Goal: Find specific page/section: Find specific page/section

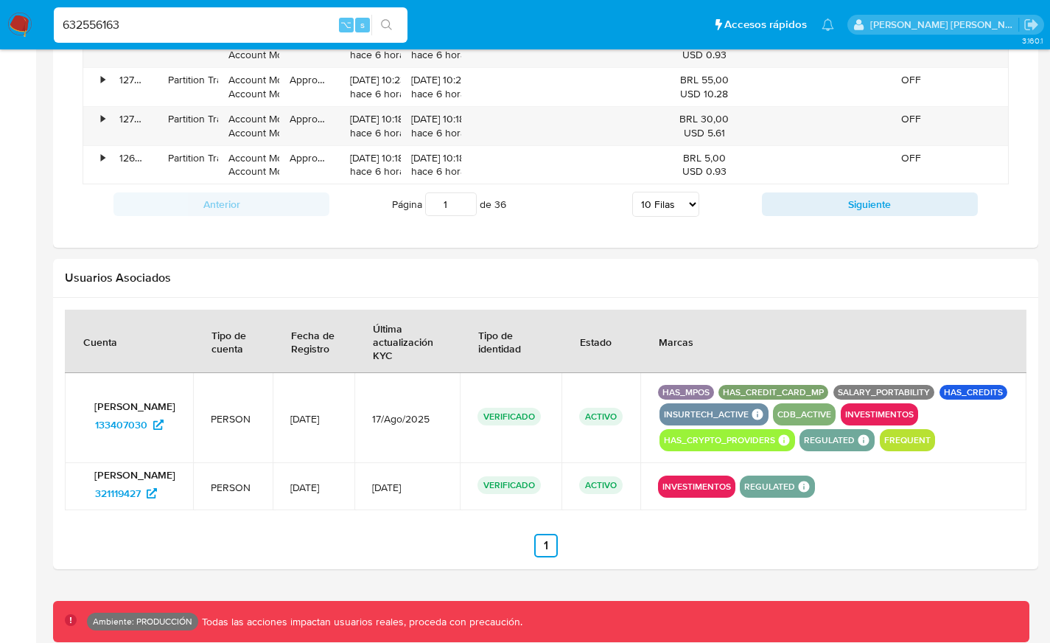
scroll to position [645, 0]
click at [674, 202] on select "5 Filas 10 Filas 20 Filas 25 Filas 50 Filas 100 Filas" at bounding box center [665, 204] width 67 height 25
select select "100"
click at [632, 192] on select "5 Filas 10 Filas 20 Filas 25 Filas 50 Filas 100 Filas" at bounding box center [665, 204] width 67 height 25
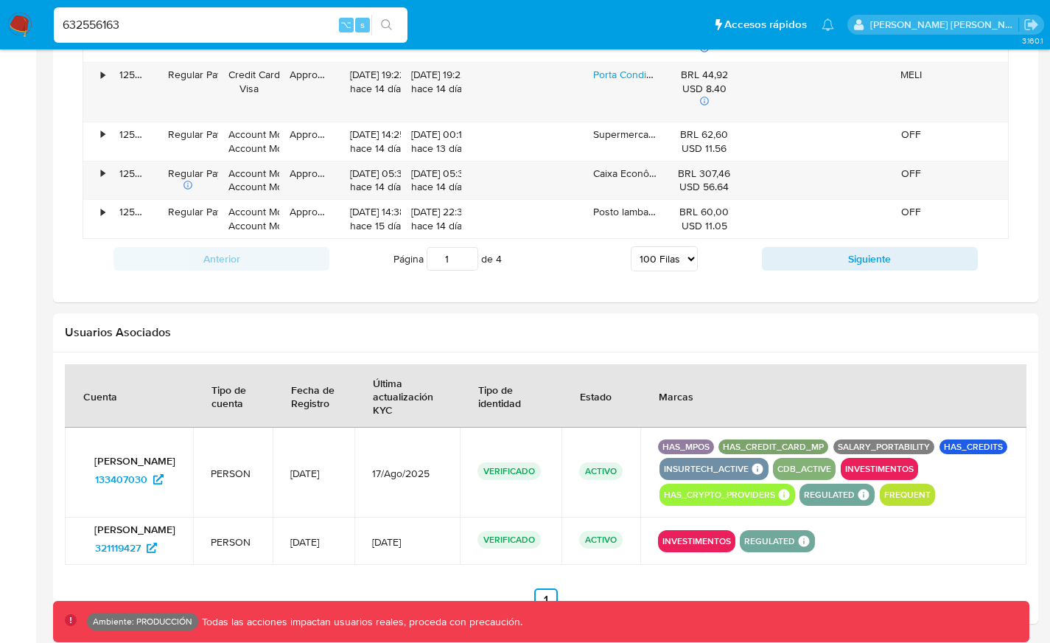
scroll to position [4968, 0]
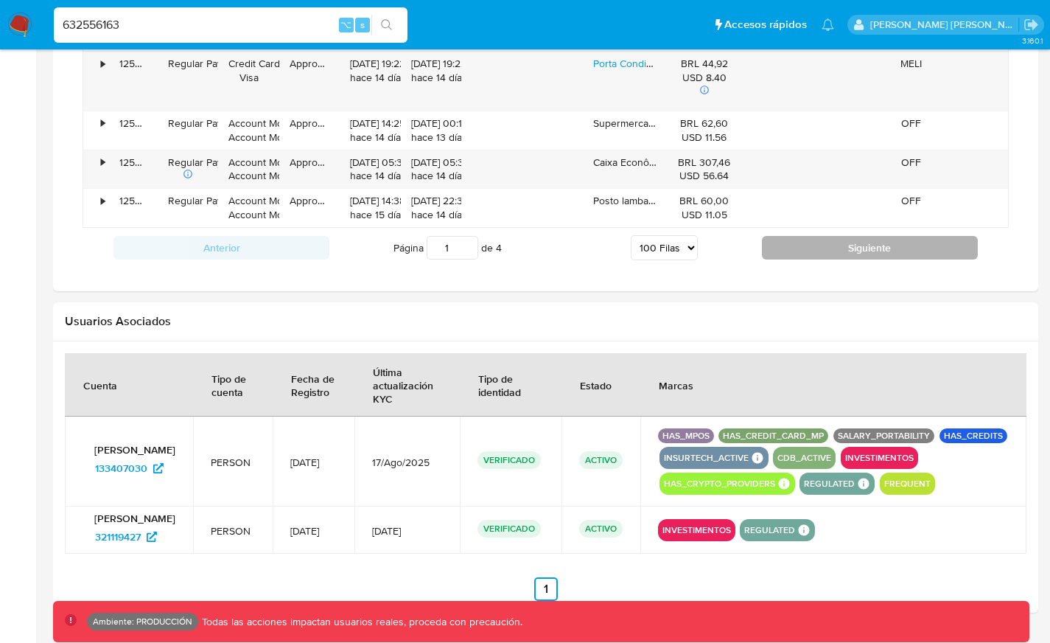
click at [926, 242] on button "Siguiente" at bounding box center [870, 248] width 216 height 24
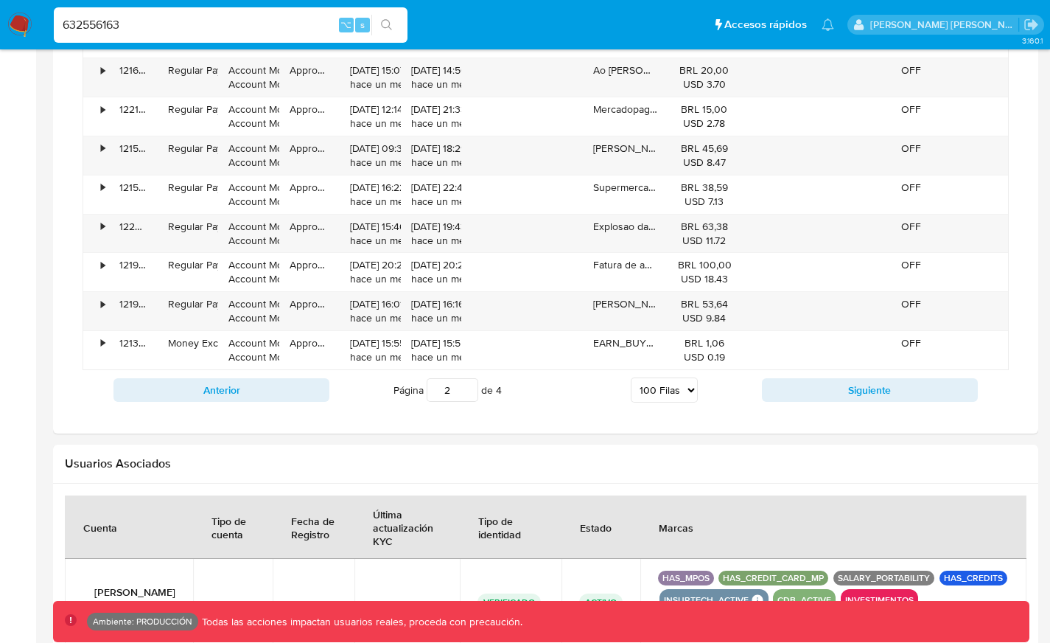
scroll to position [4952, 0]
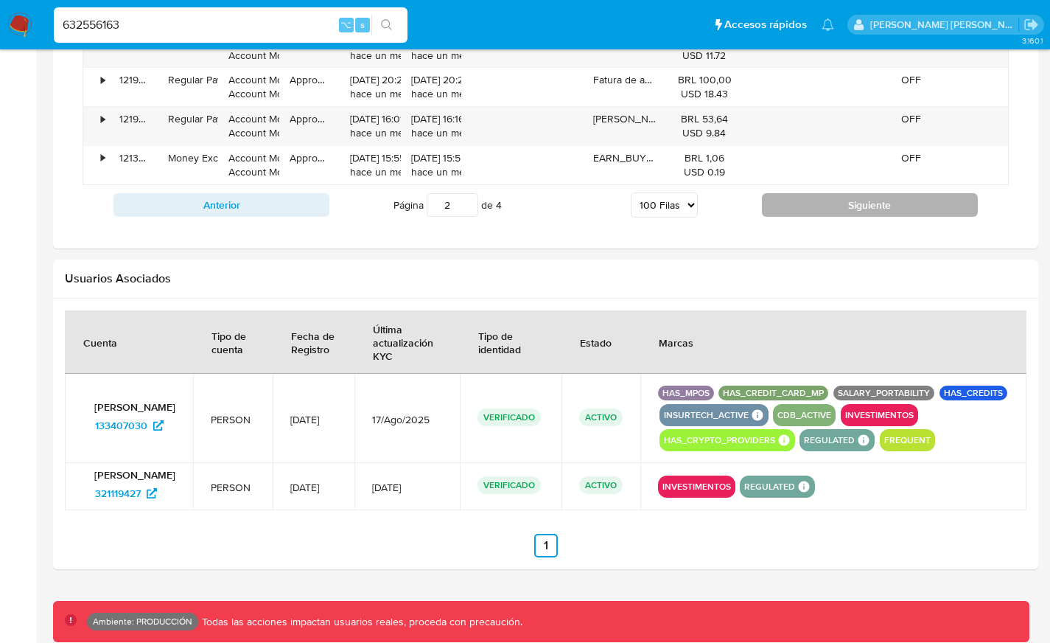
click at [926, 202] on button "Siguiente" at bounding box center [870, 205] width 216 height 24
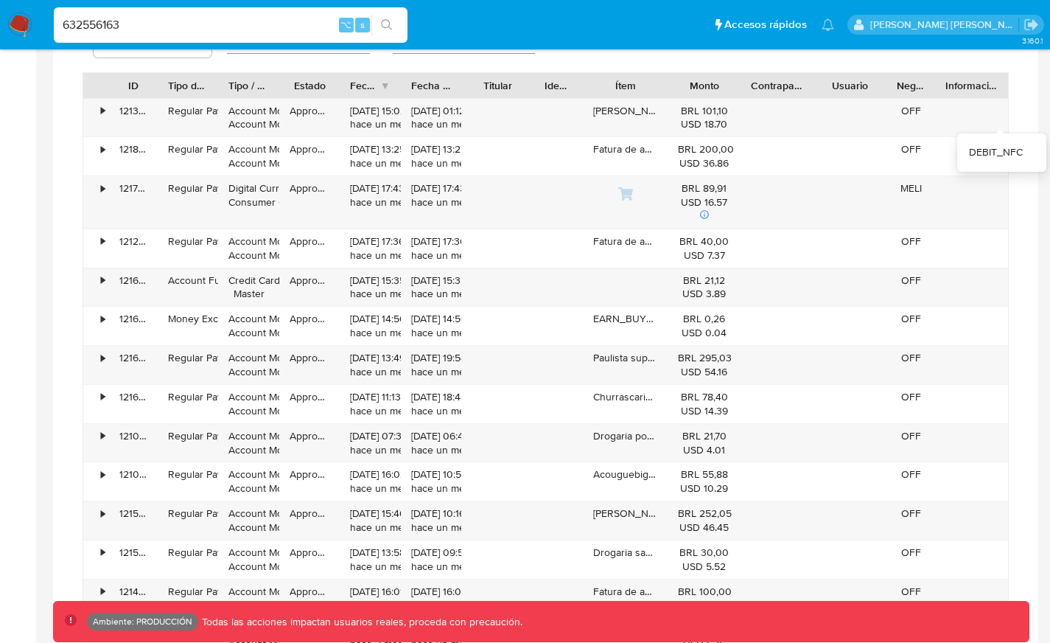
scroll to position [1043, 0]
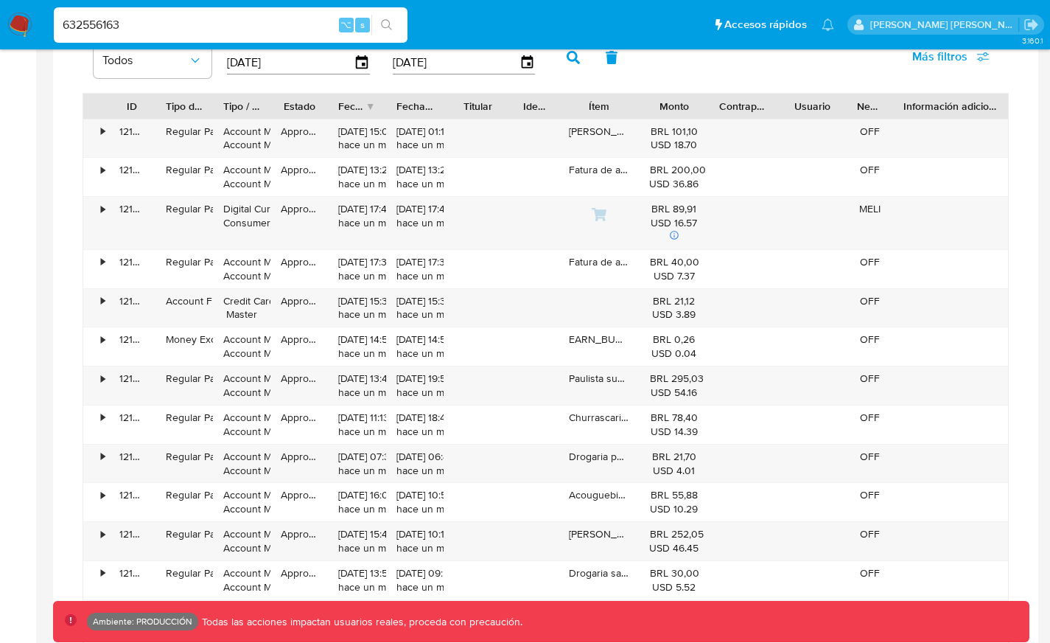
drag, startPoint x: 1001, startPoint y: 103, endPoint x: 1043, endPoint y: 103, distance: 42.0
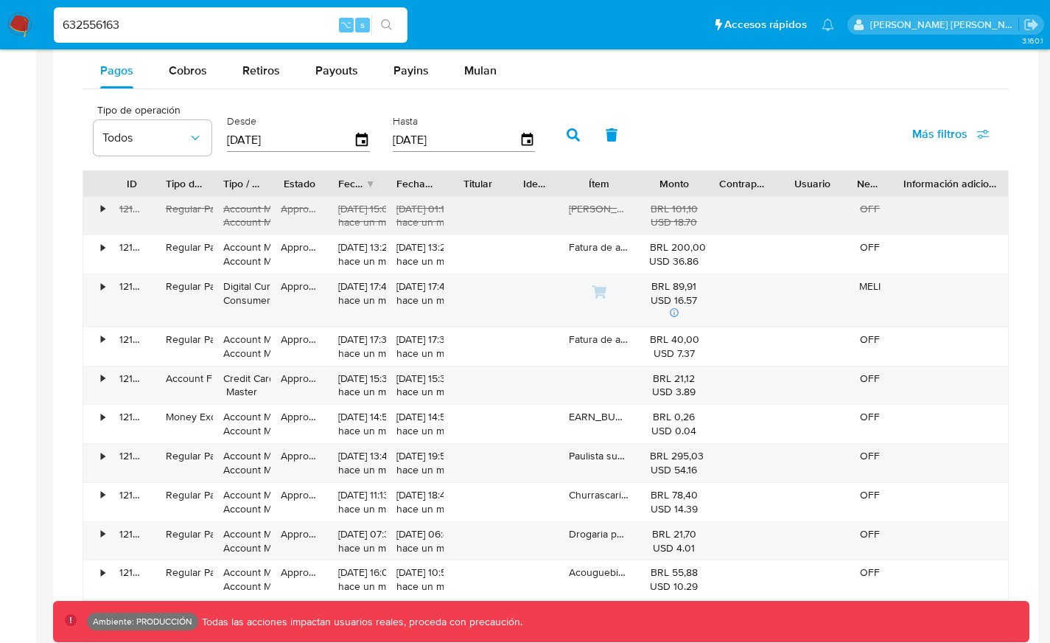
scroll to position [959, 0]
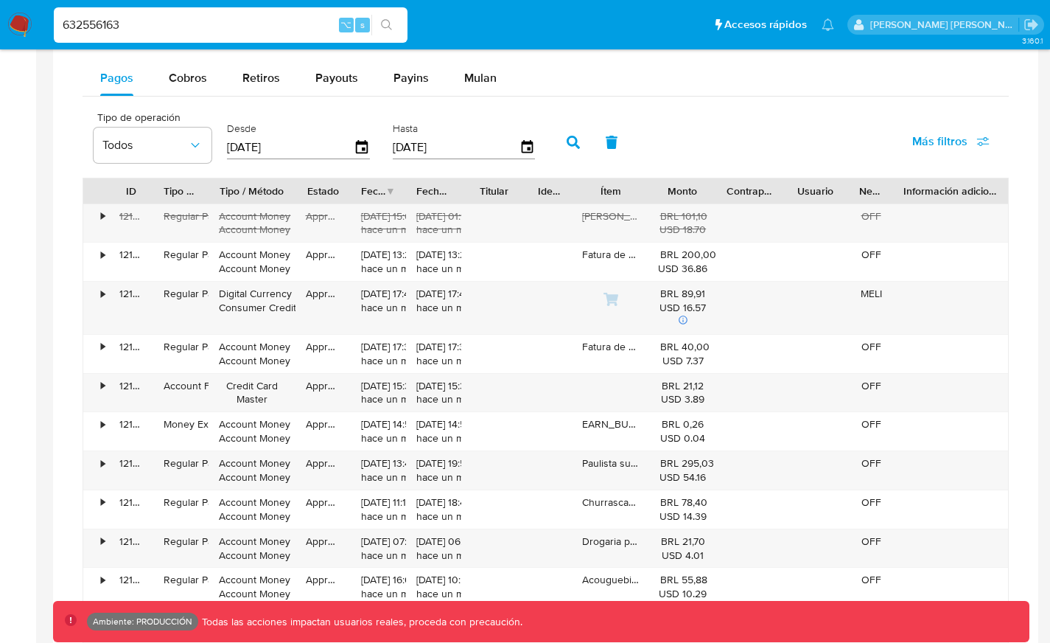
click at [304, 193] on div at bounding box center [294, 190] width 27 height 25
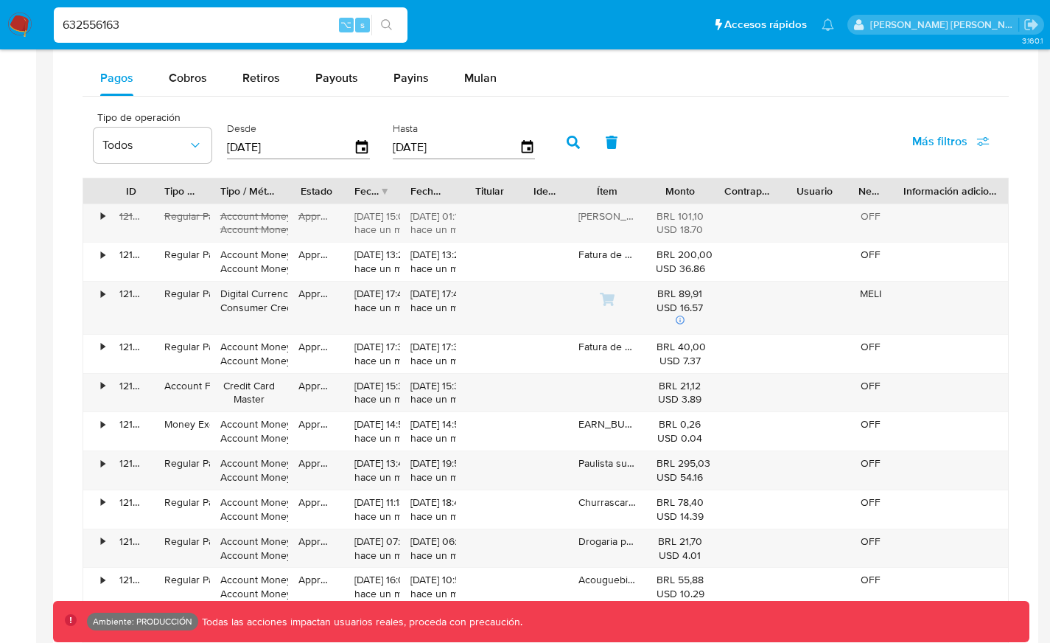
drag, startPoint x: 290, startPoint y: 192, endPoint x: 281, endPoint y: 197, distance: 10.9
click at [282, 198] on div at bounding box center [288, 190] width 27 height 25
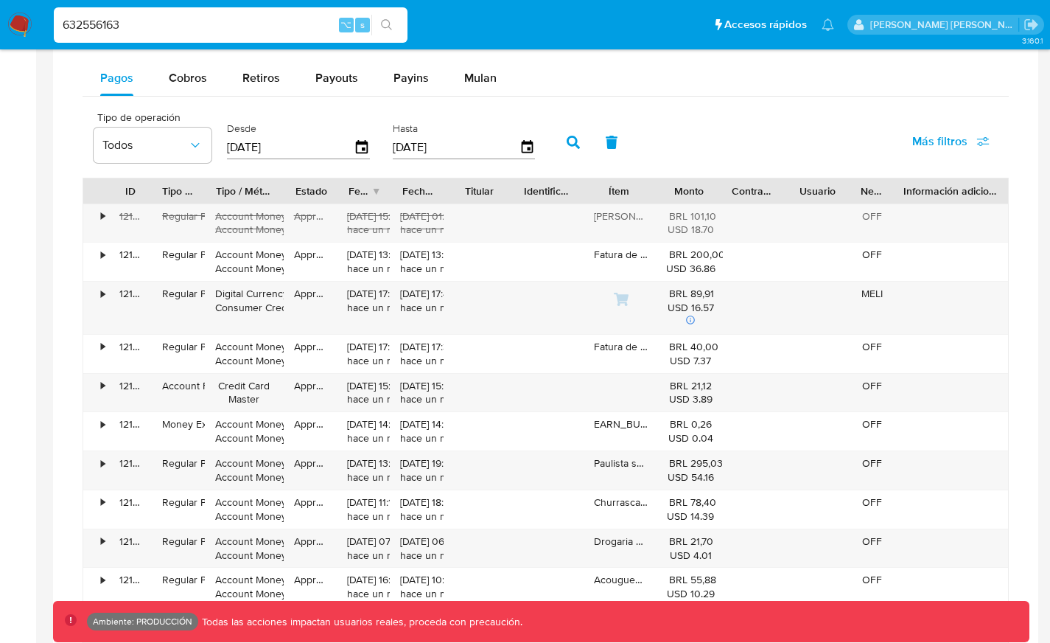
drag, startPoint x: 522, startPoint y: 186, endPoint x: 521, endPoint y: 194, distance: 7.4
click at [521, 194] on div at bounding box center [513, 190] width 27 height 25
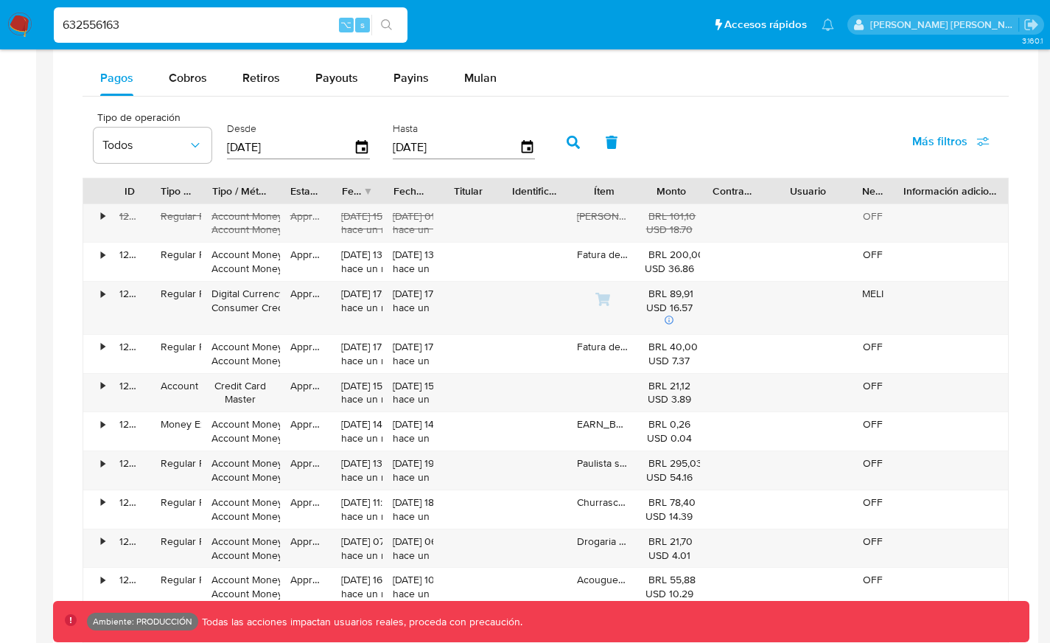
drag, startPoint x: 839, startPoint y: 187, endPoint x: 851, endPoint y: 190, distance: 12.9
click at [851, 190] on div at bounding box center [852, 190] width 27 height 25
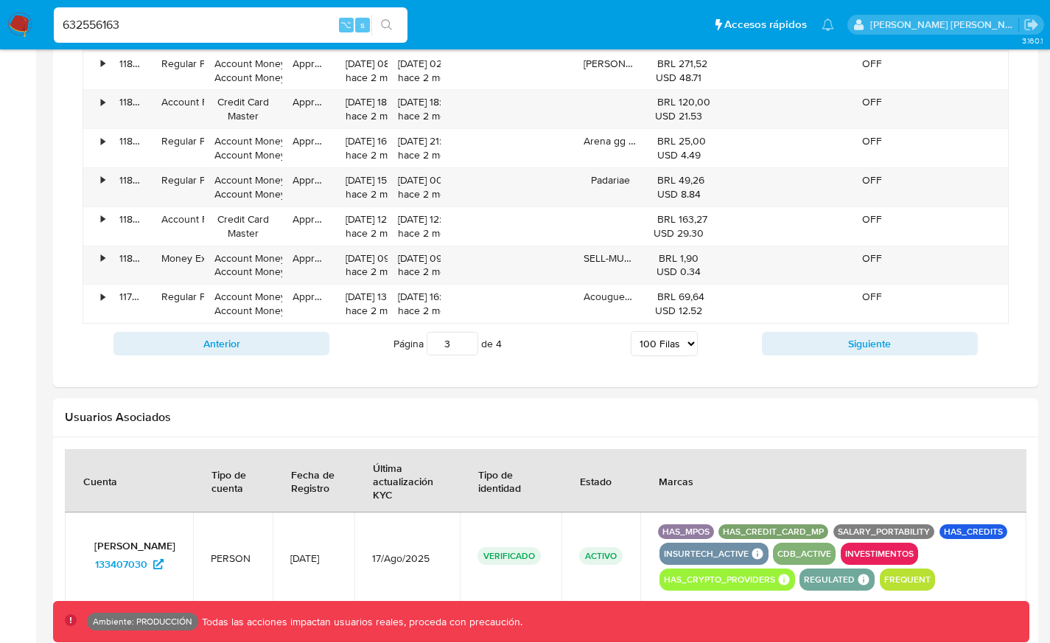
scroll to position [4939, 0]
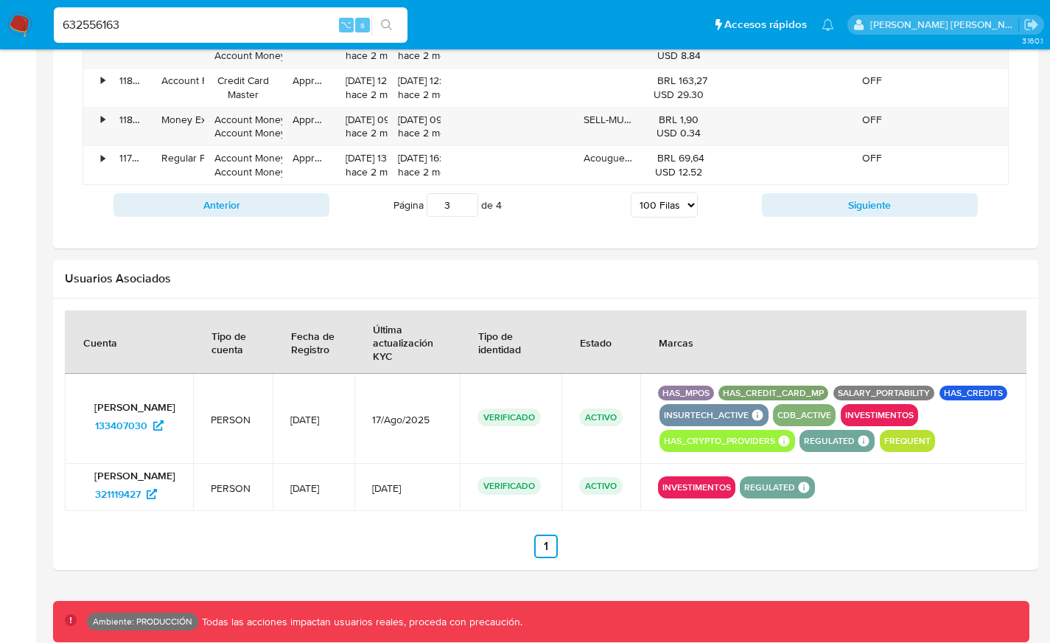
click at [676, 204] on select "5 Filas 10 Filas 20 Filas 25 Filas 50 Filas 100 Filas" at bounding box center [664, 204] width 67 height 25
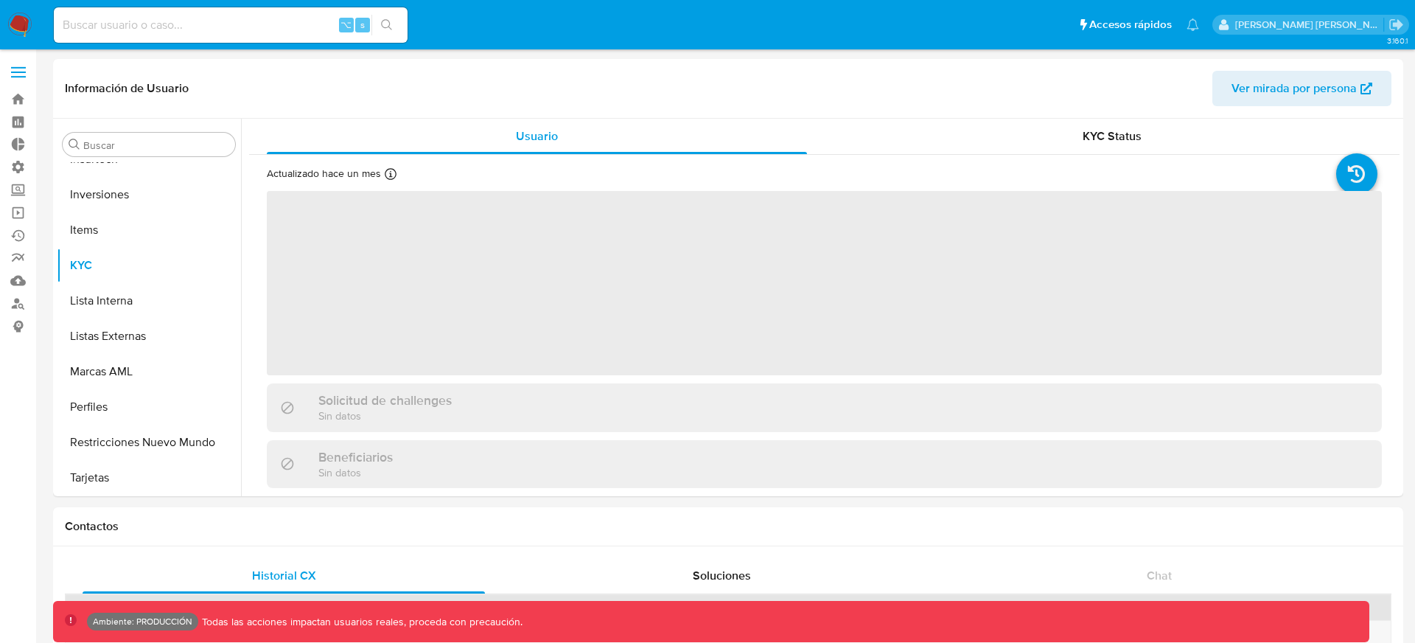
scroll to position [764, 0]
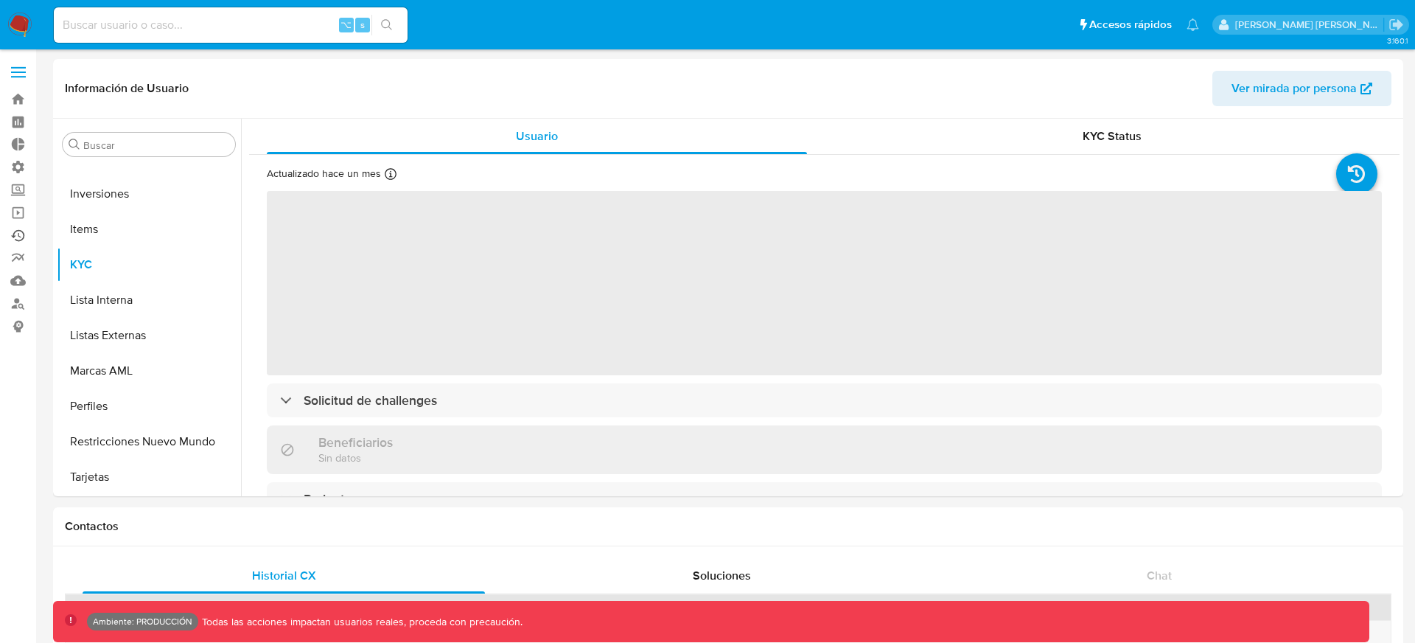
click at [26, 238] on link "Ejecuciones automáticas" at bounding box center [87, 235] width 175 height 23
select select "10"
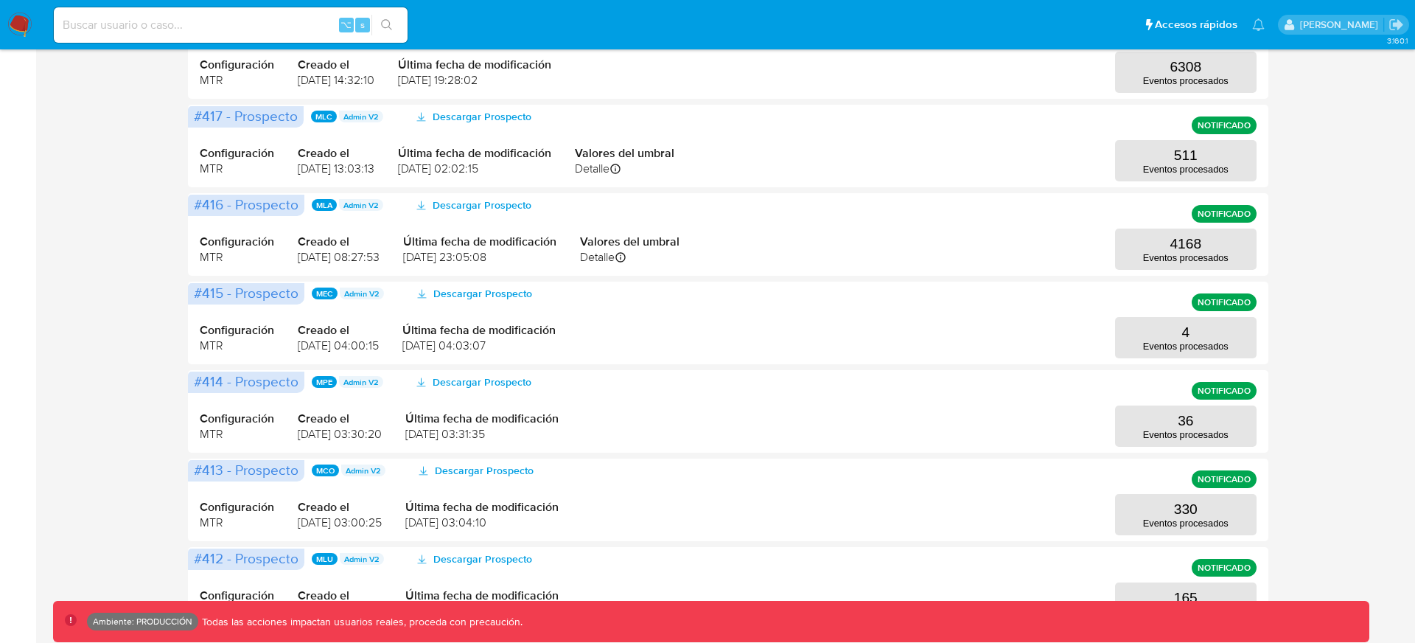
scroll to position [620, 0]
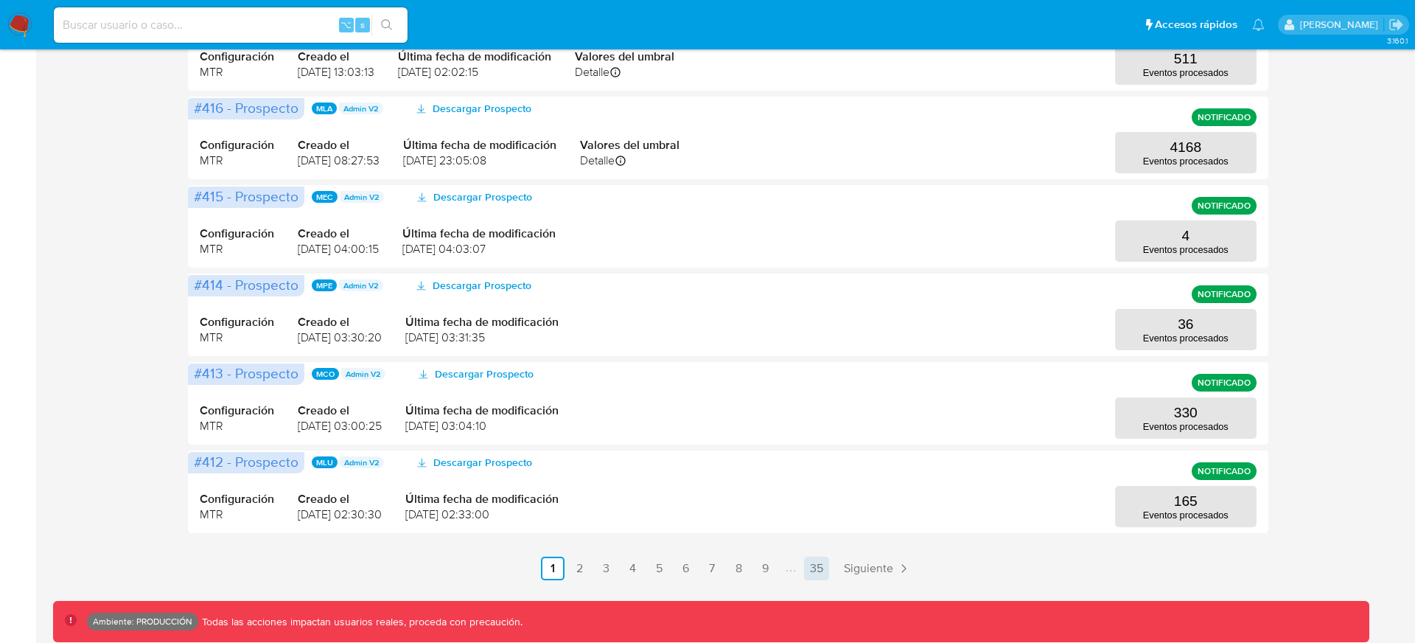
click at [813, 566] on link "35" at bounding box center [816, 568] width 25 height 24
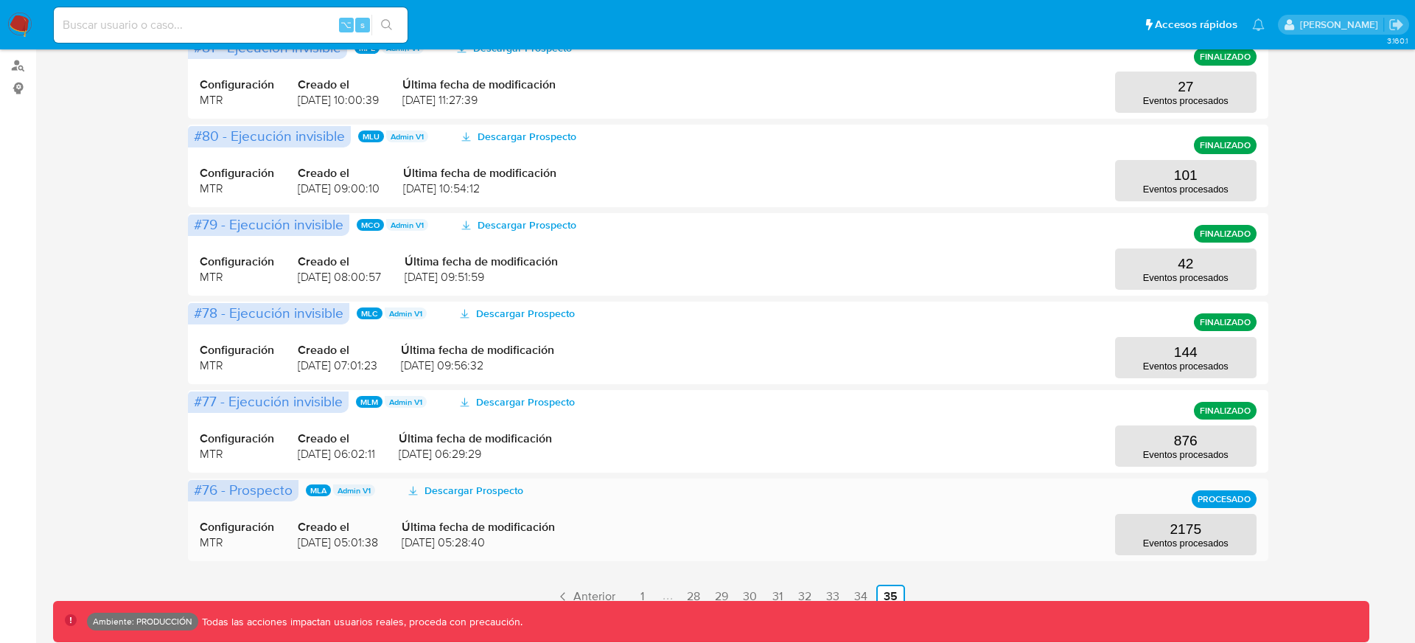
scroll to position [266, 0]
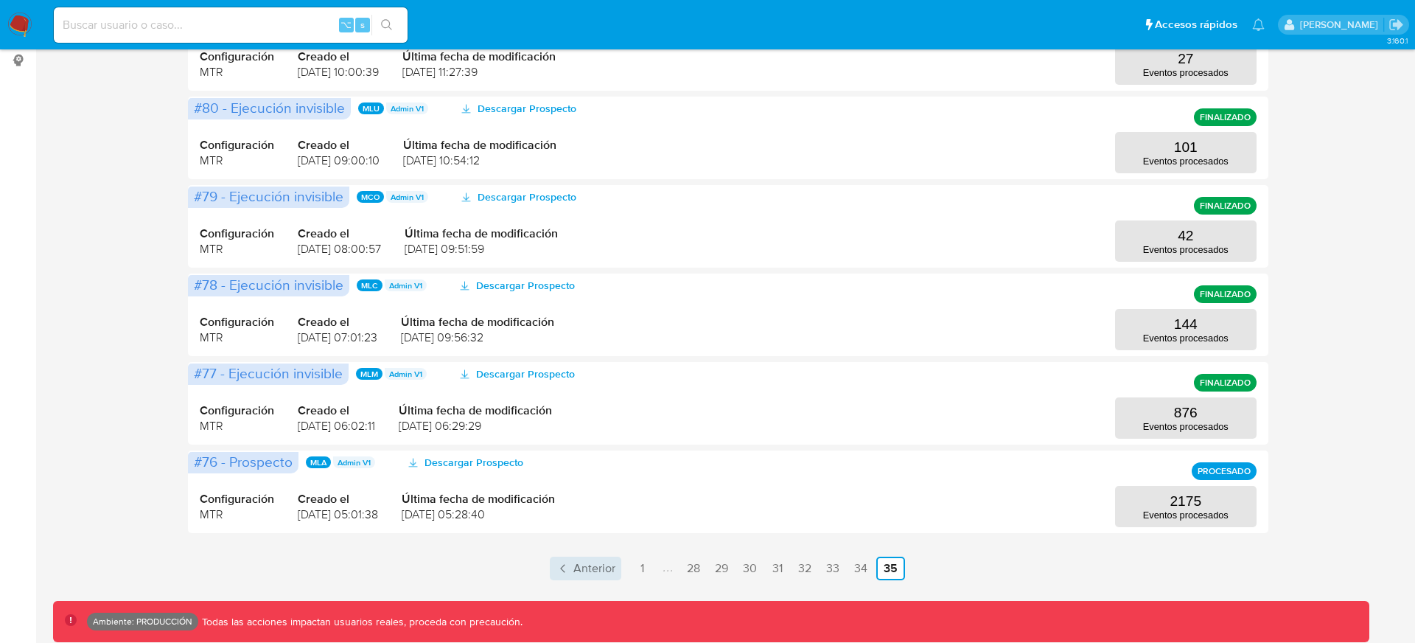
click at [584, 572] on span "Anterior" at bounding box center [594, 568] width 42 height 12
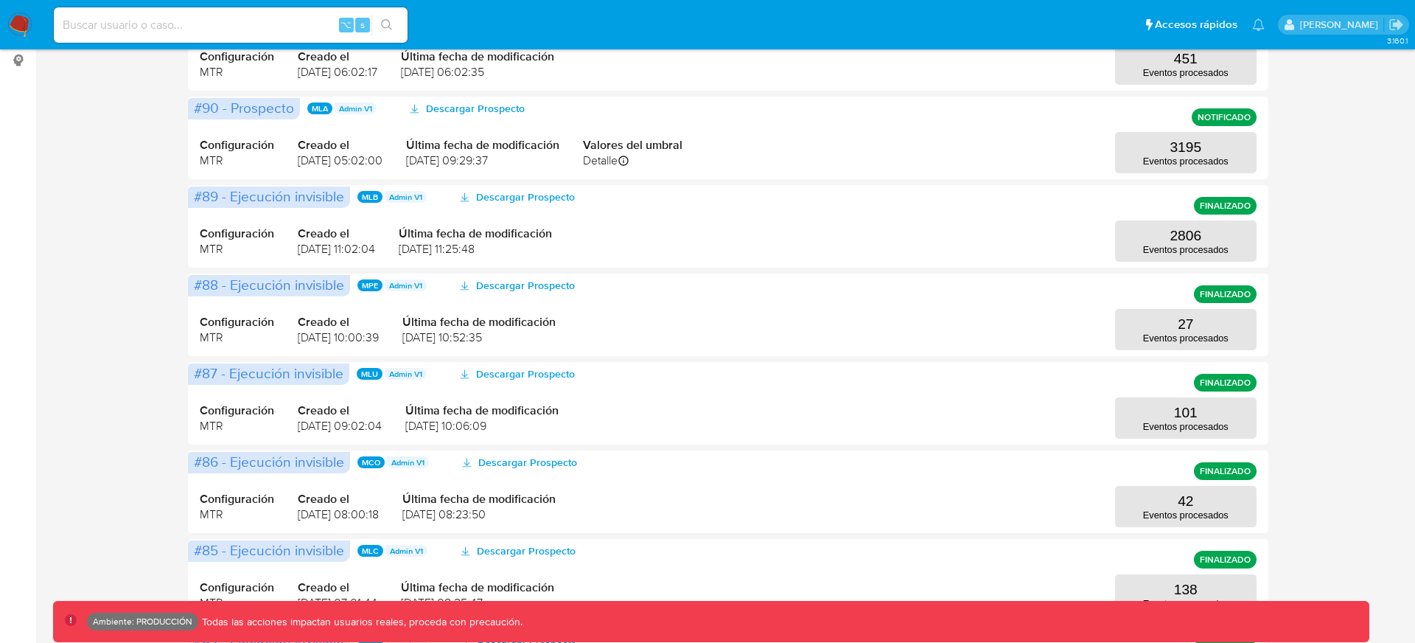
scroll to position [0, 0]
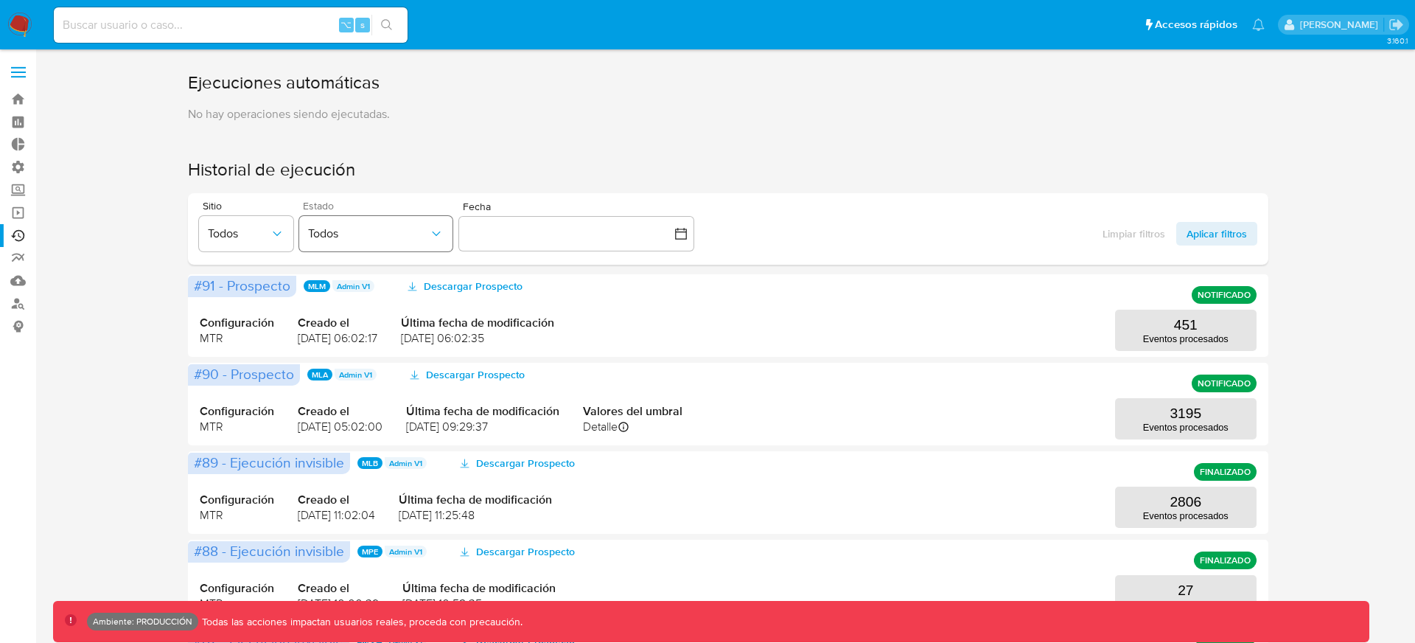
click at [370, 238] on span "Todos" at bounding box center [368, 233] width 121 height 15
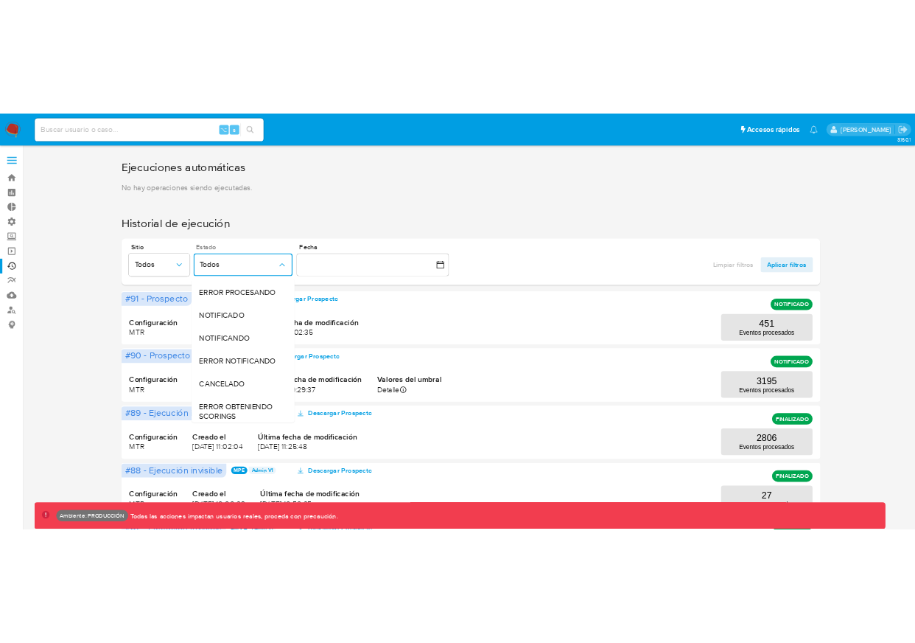
scroll to position [147, 0]
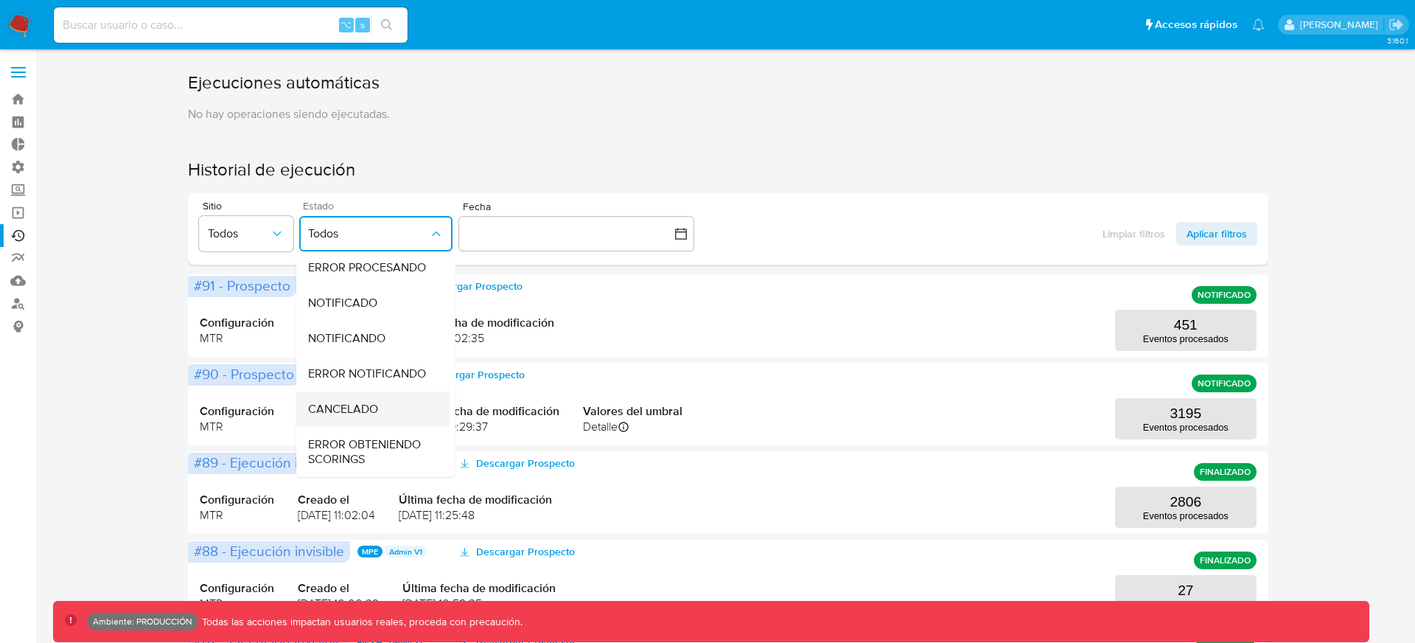
click at [345, 398] on div "CANCELADO" at bounding box center [368, 408] width 121 height 35
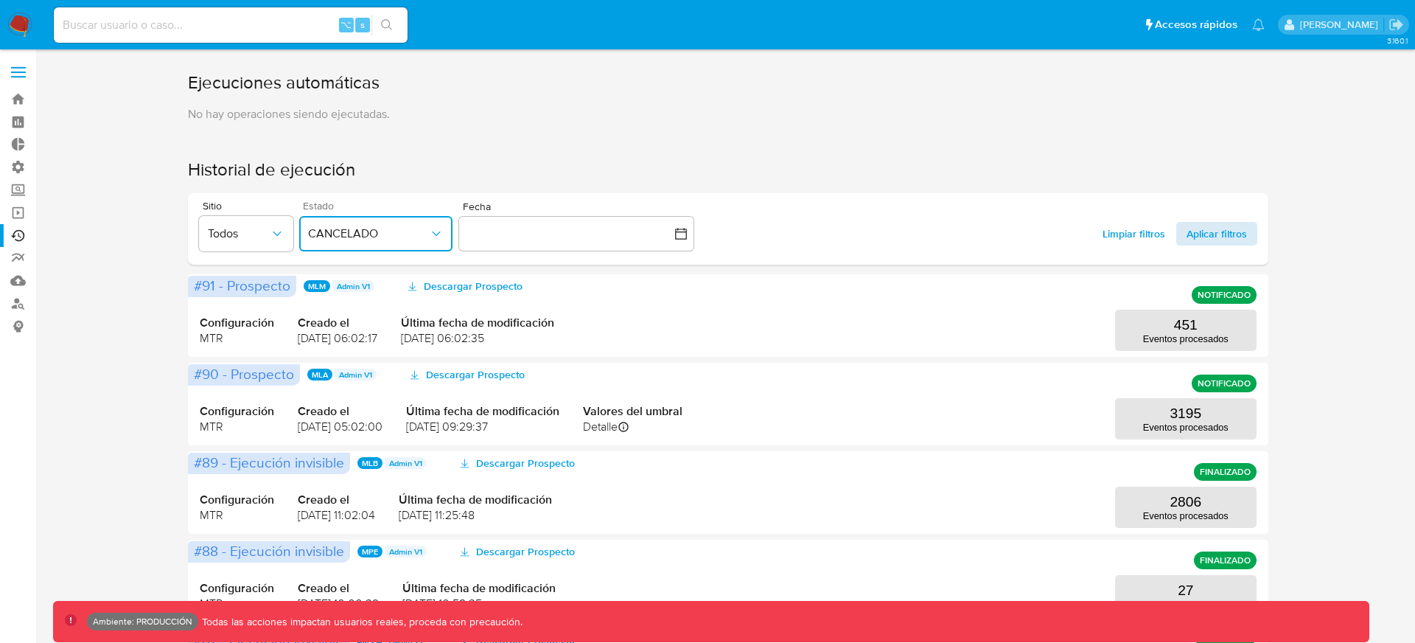
click at [1191, 237] on span "Aplicar filtros" at bounding box center [1216, 234] width 60 height 24
